Goal: Find specific page/section: Find specific page/section

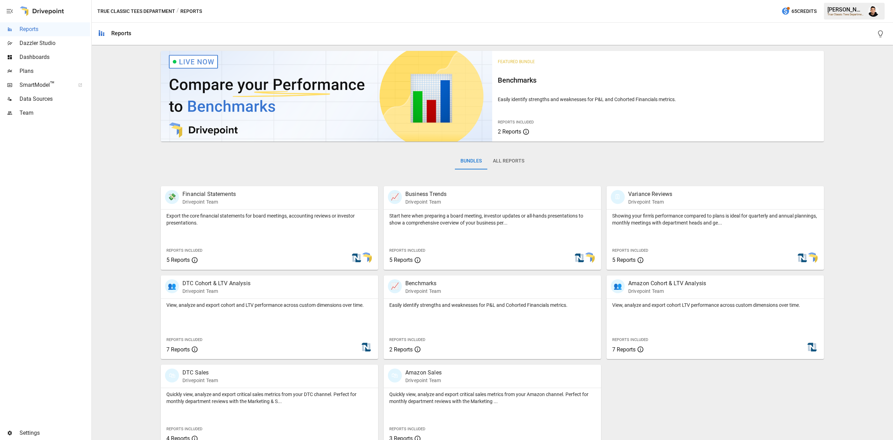
click at [41, 73] on span "Plans" at bounding box center [55, 71] width 70 height 8
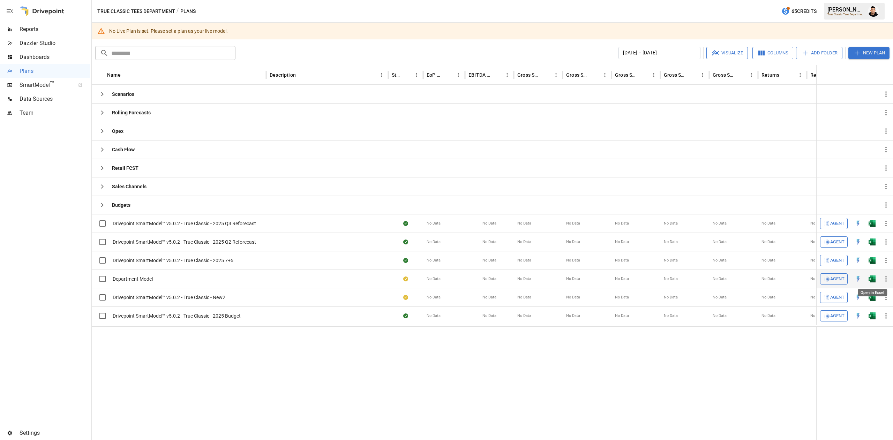
click at [875, 280] on img "Open in Excel" at bounding box center [872, 279] width 7 height 7
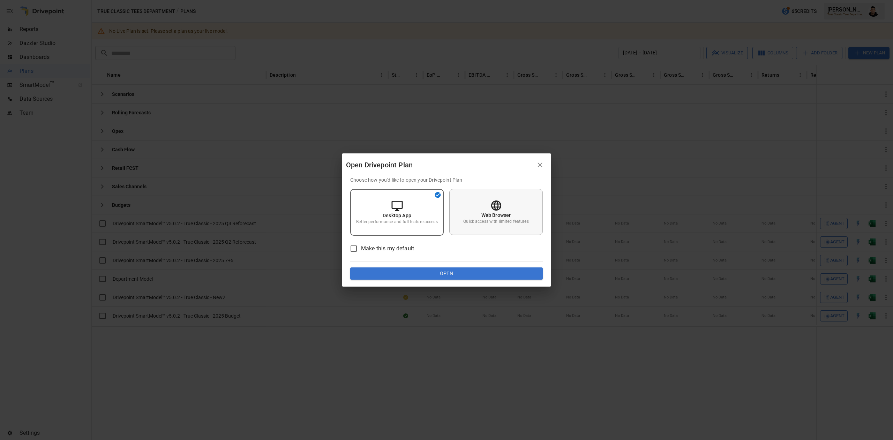
click at [509, 216] on p "Web Browser" at bounding box center [497, 215] width 30 height 7
click at [491, 272] on button "Open" at bounding box center [446, 274] width 193 height 13
